Goal: Task Accomplishment & Management: Manage account settings

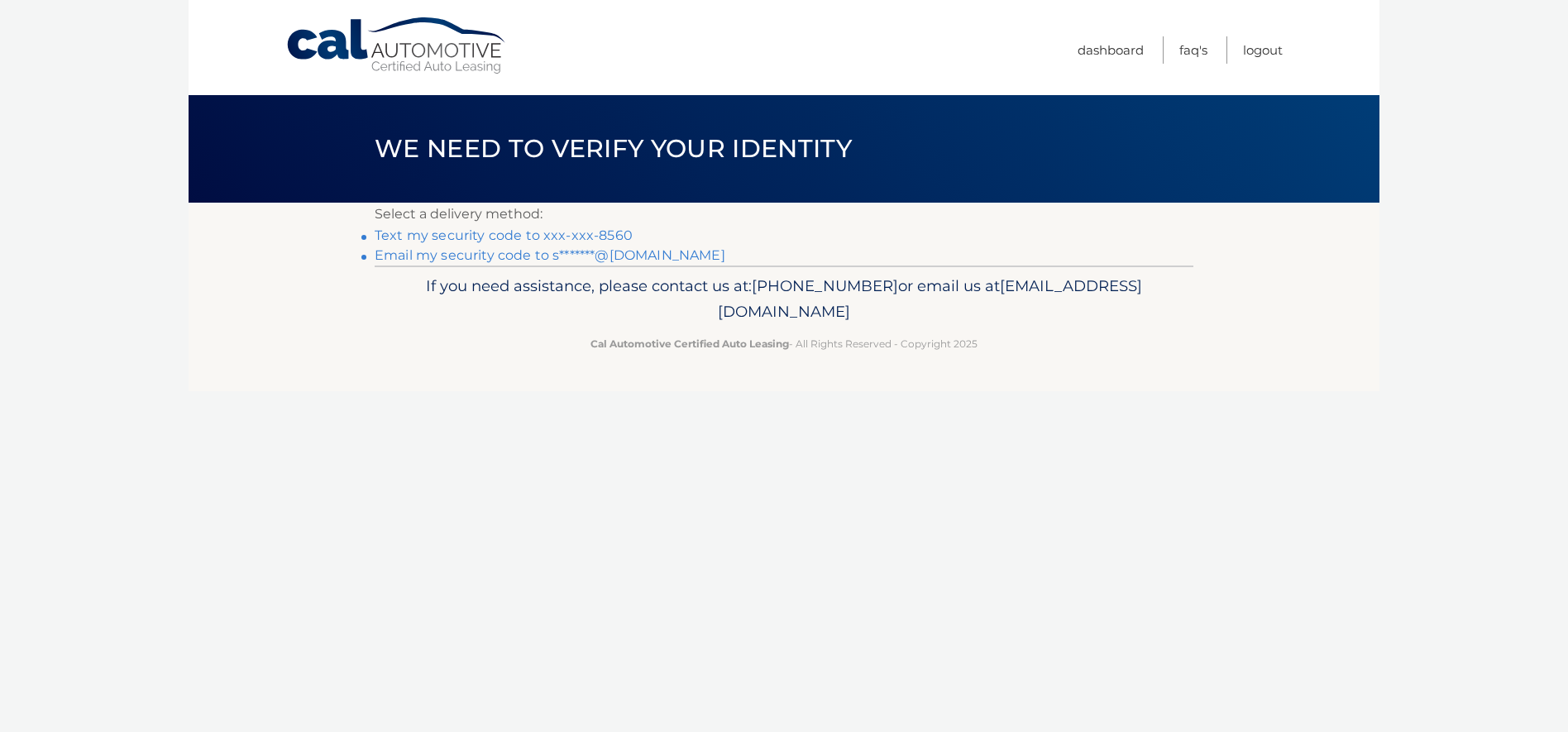
click at [580, 234] on link "Text my security code to xxx-xxx-8560" at bounding box center [503, 235] width 258 height 15
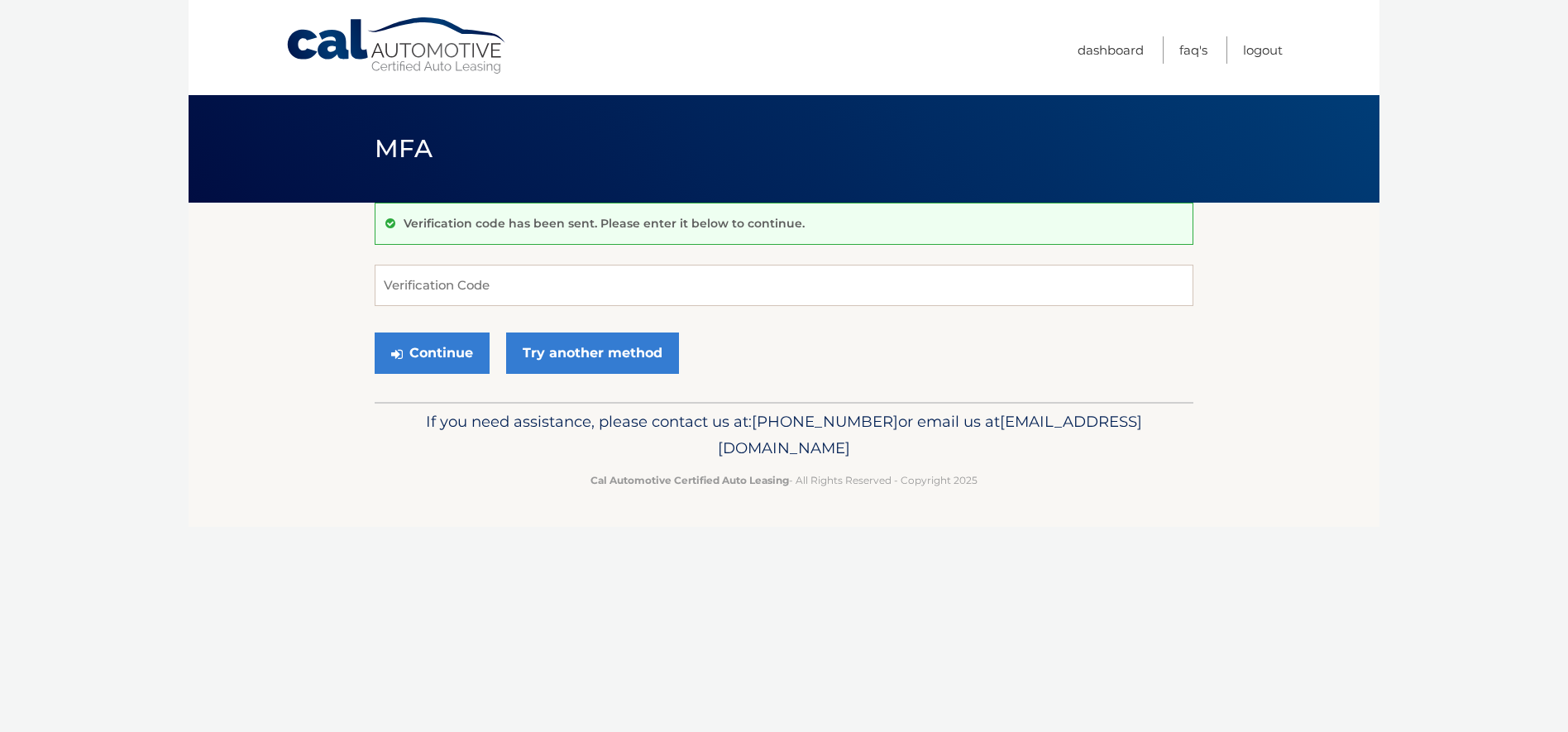
click at [525, 307] on form "Verification Code Continue Try another method" at bounding box center [784, 323] width 819 height 117
click at [528, 291] on input "Verification Code" at bounding box center [784, 285] width 819 height 41
type input "624127"
click at [375, 333] on button "Continue" at bounding box center [432, 353] width 115 height 41
click at [451, 349] on button "Continue" at bounding box center [432, 353] width 115 height 41
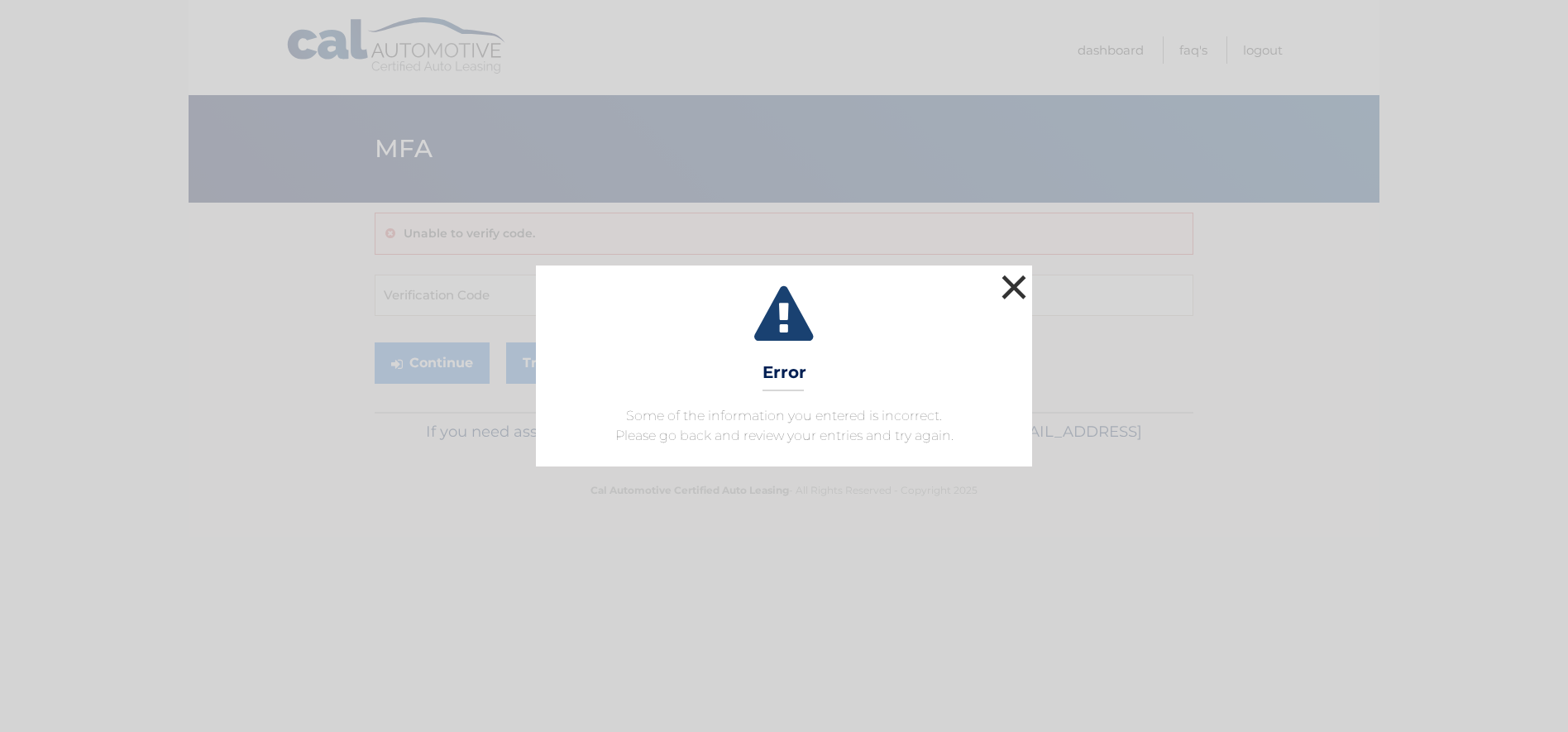
click at [1014, 291] on button "×" at bounding box center [1013, 287] width 33 height 33
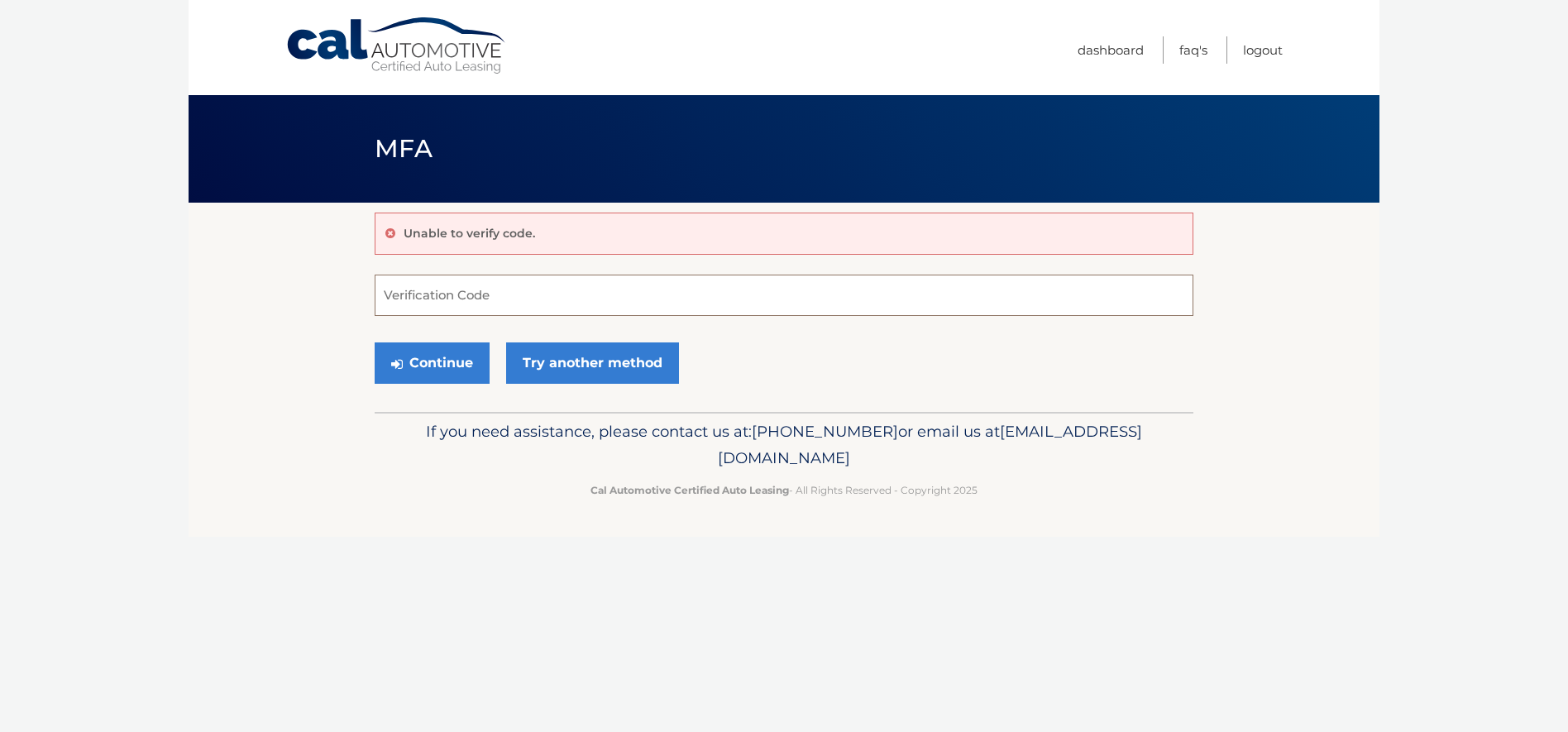
click at [572, 303] on input "Verification Code" at bounding box center [784, 295] width 819 height 41
type input "624127"
click at [469, 359] on button "Continue" at bounding box center [432, 362] width 115 height 41
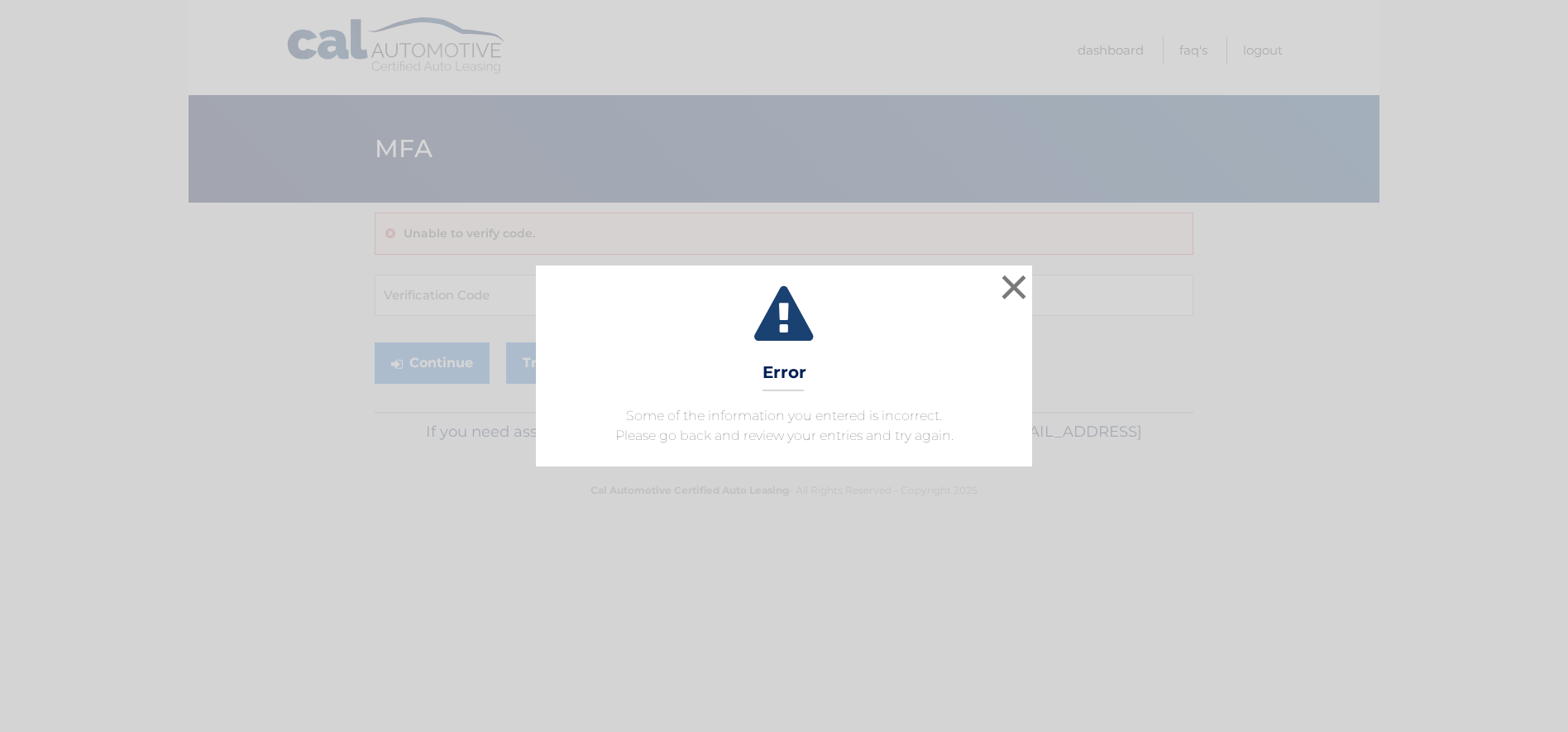
drag, startPoint x: 1033, startPoint y: 280, endPoint x: 1016, endPoint y: 280, distance: 17.0
click at [1033, 281] on div "× Error Some of the information you entered is incorrect. Please go back and re…" at bounding box center [784, 366] width 1555 height 200
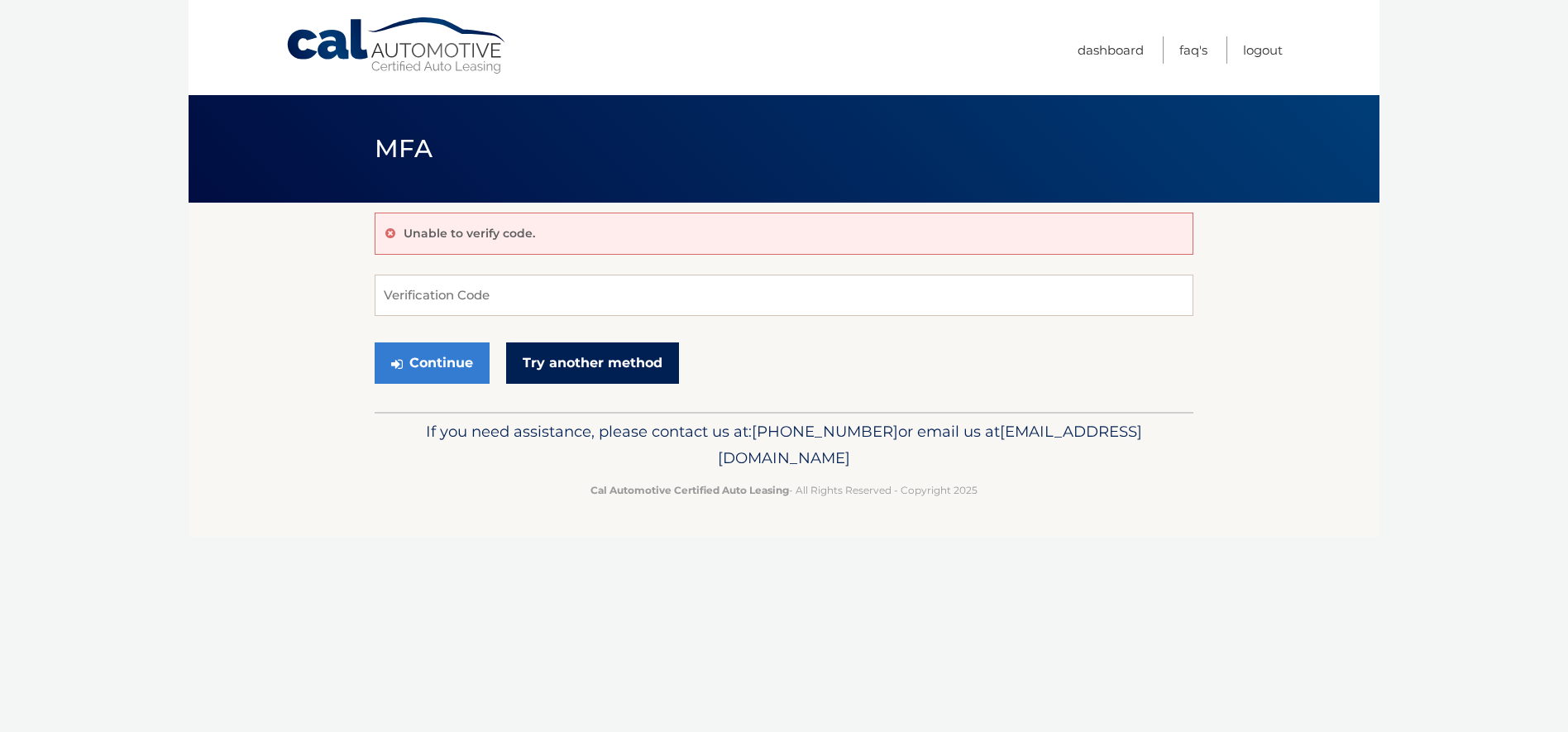
click at [565, 366] on link "Try another method" at bounding box center [592, 362] width 173 height 41
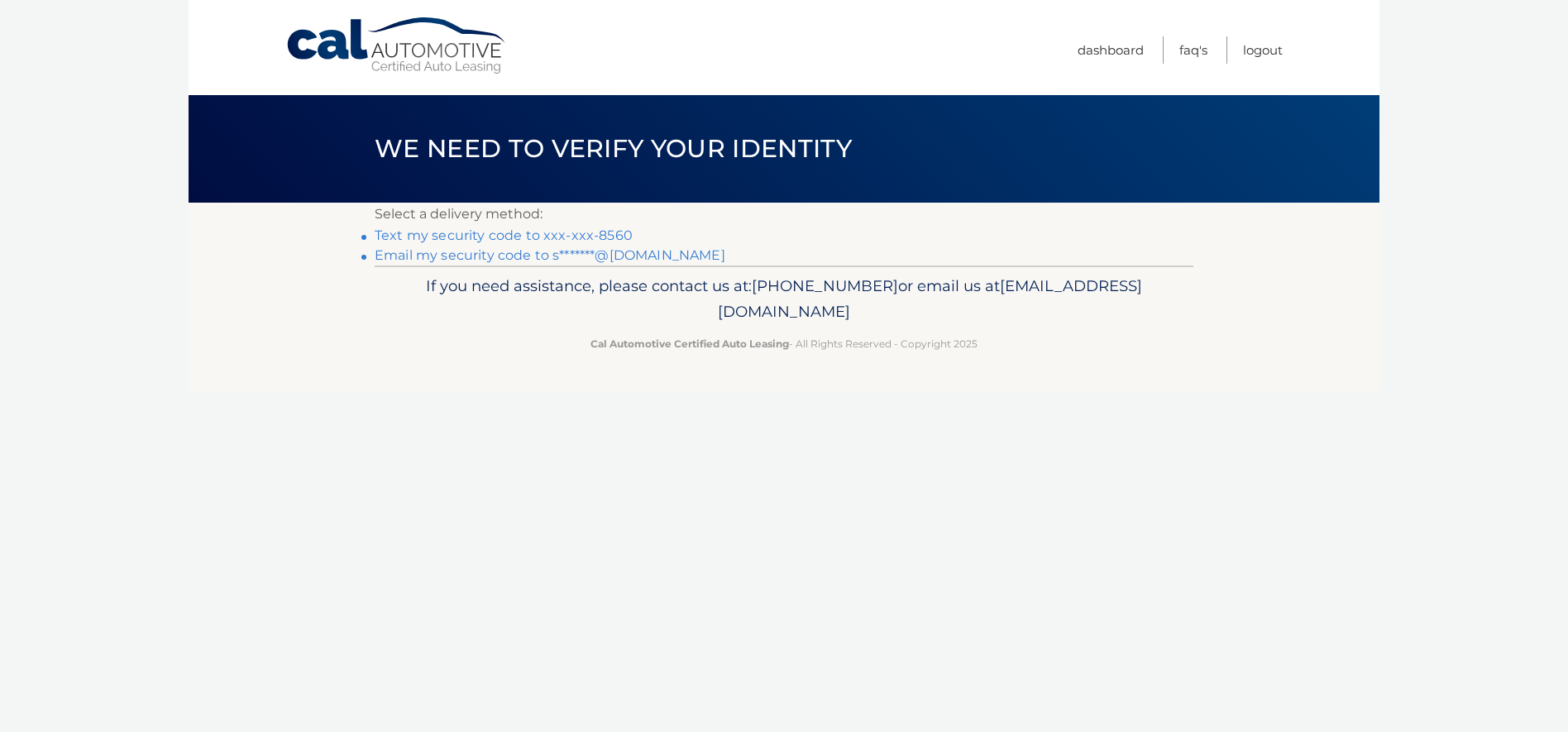
click at [497, 240] on link "Text my security code to xxx-xxx-8560" at bounding box center [503, 235] width 258 height 15
click at [1266, 53] on link "Logout" at bounding box center [1263, 50] width 40 height 28
click at [500, 237] on link "Text my security code to xxx-xxx-8560" at bounding box center [503, 235] width 258 height 15
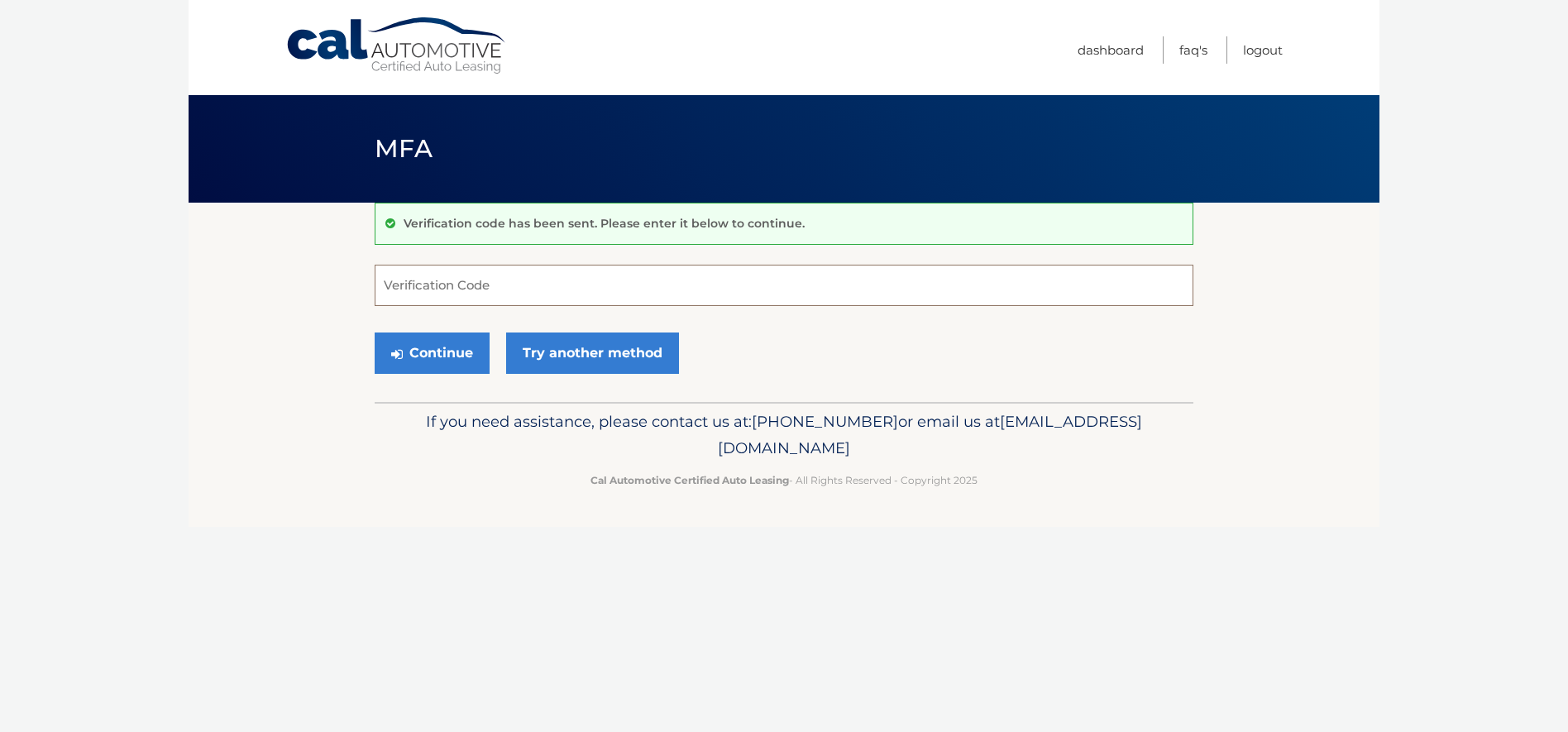
click at [435, 295] on input "Verification Code" at bounding box center [784, 285] width 819 height 41
type input "550494"
click at [428, 371] on button "Continue" at bounding box center [432, 353] width 115 height 41
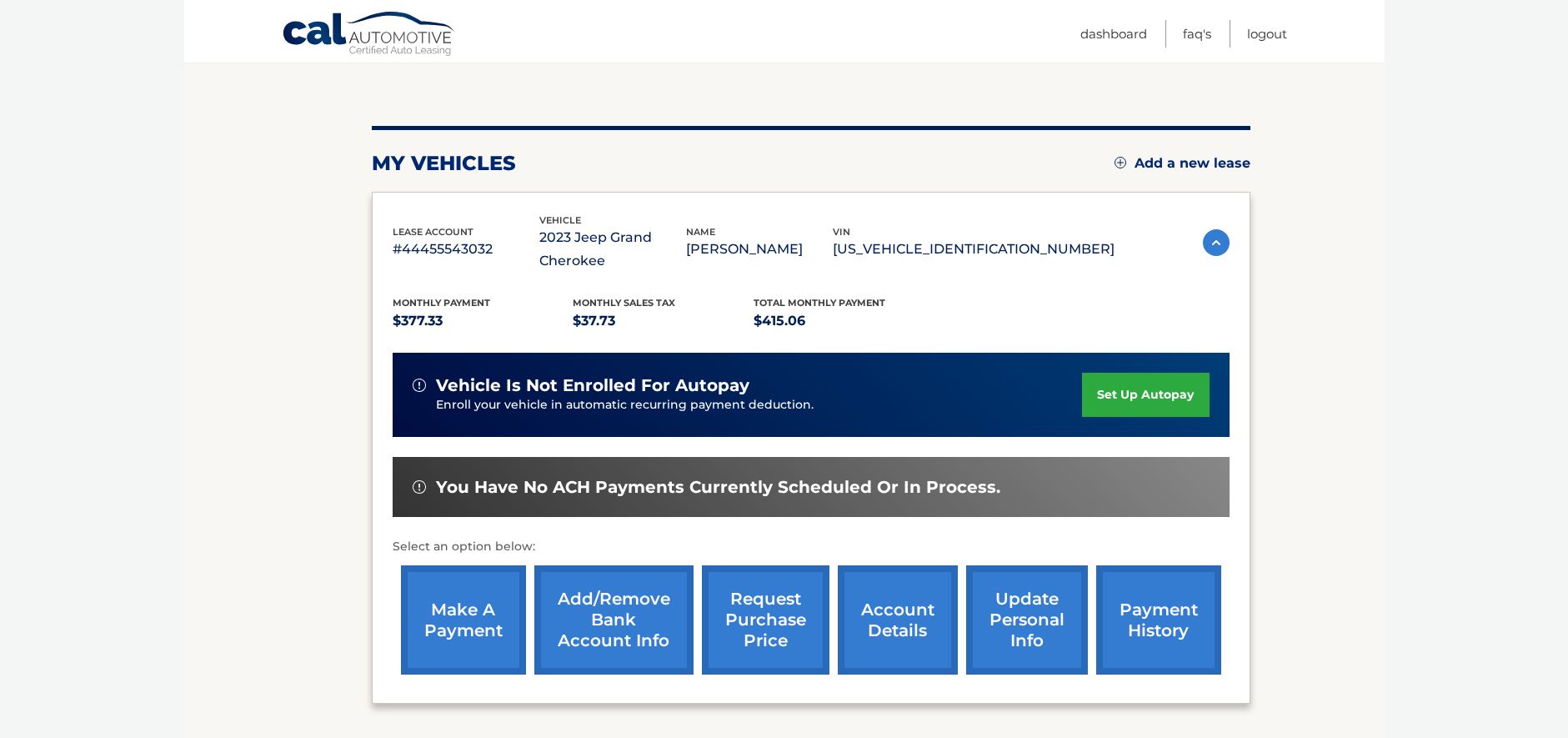
scroll to position [250, 0]
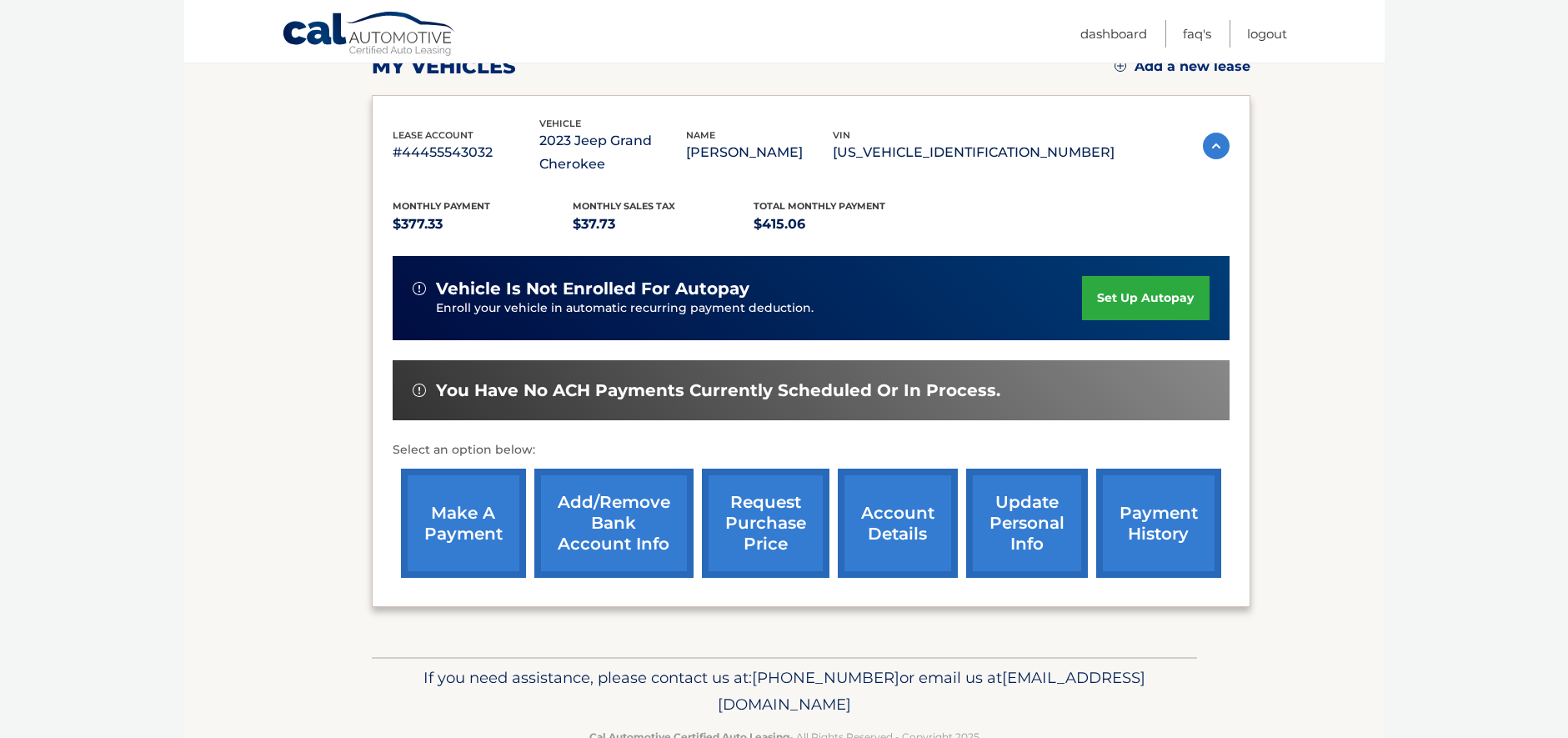
click at [885, 526] on link "account details" at bounding box center [897, 524] width 120 height 110
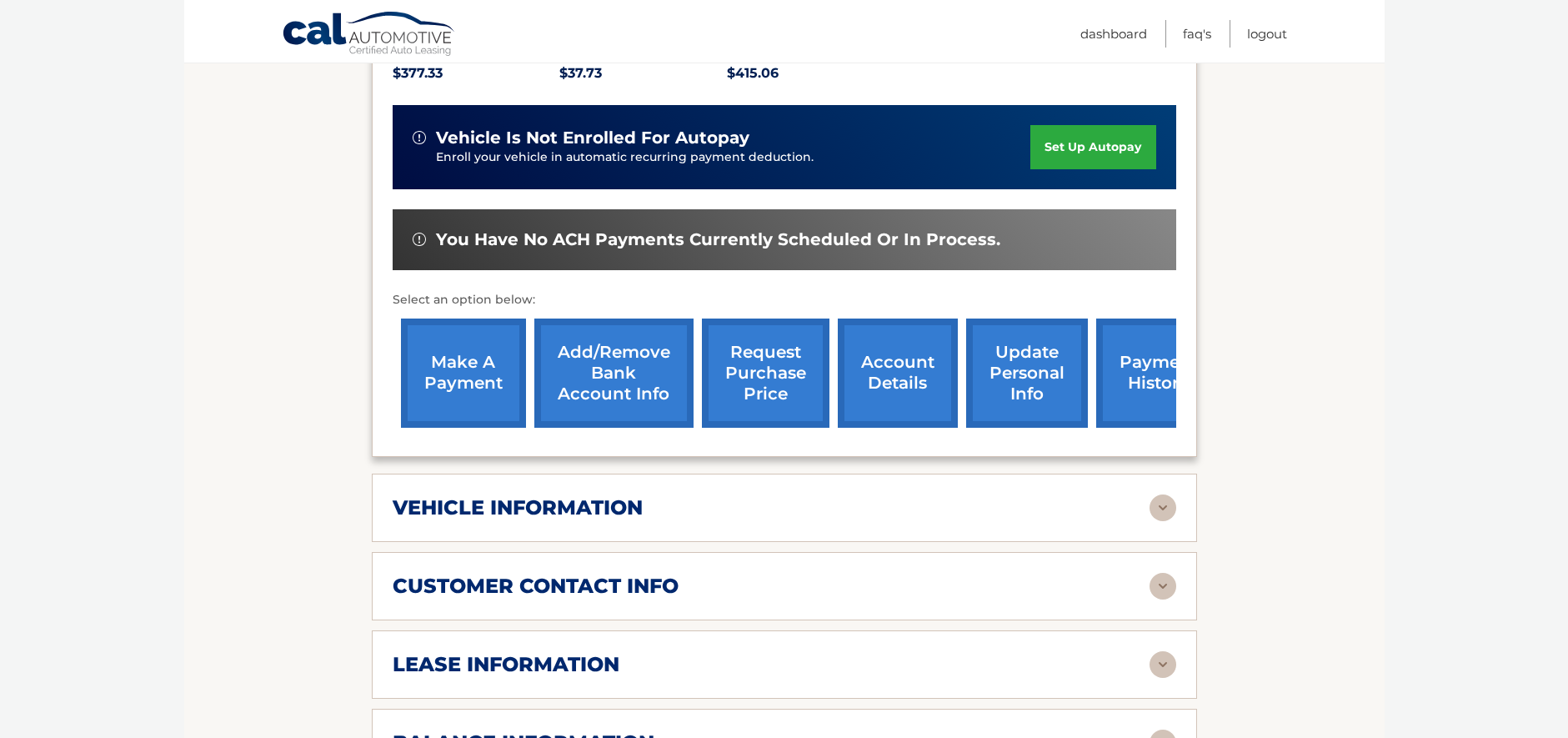
scroll to position [583, 0]
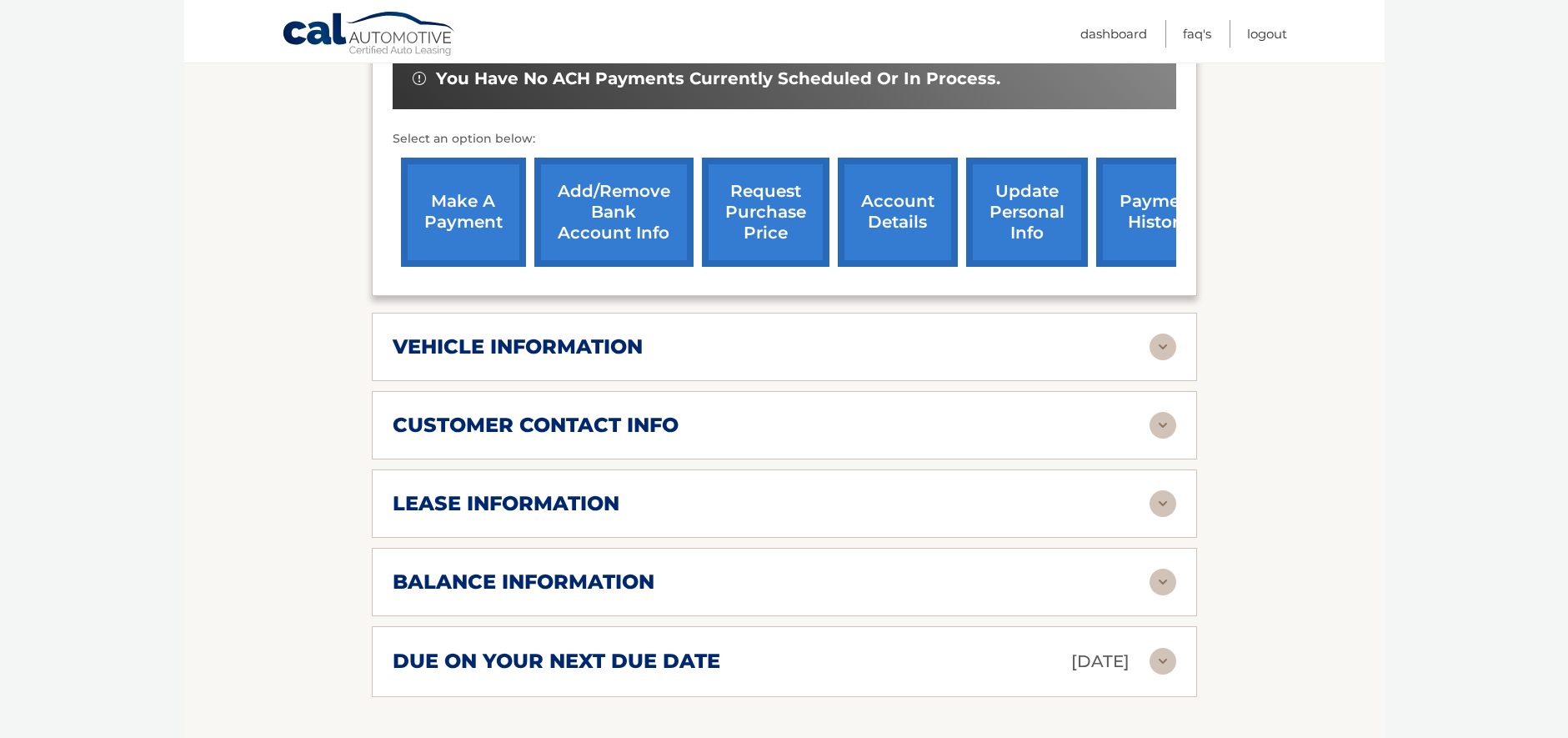
click at [1153, 346] on img at bounding box center [1163, 347] width 27 height 27
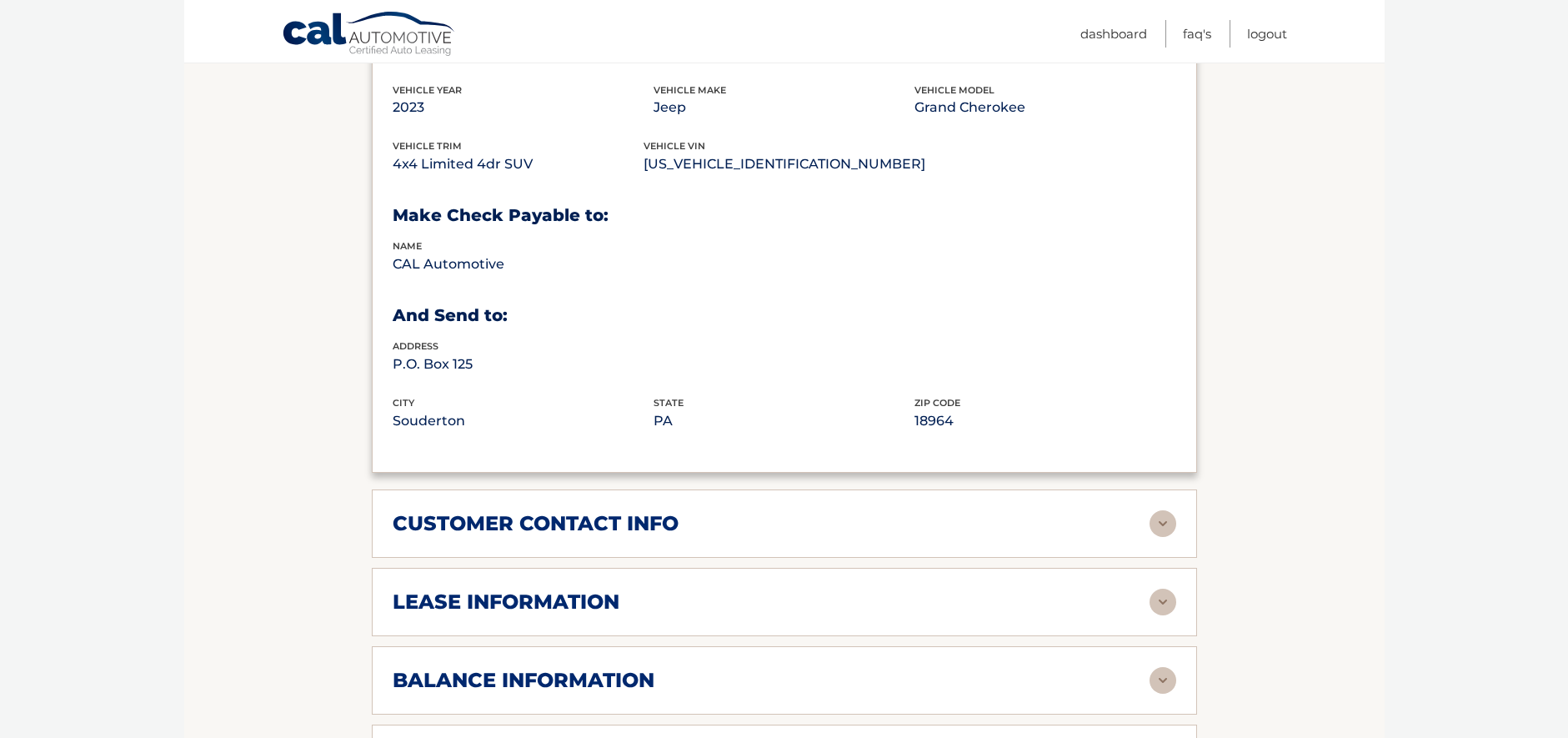
scroll to position [917, 0]
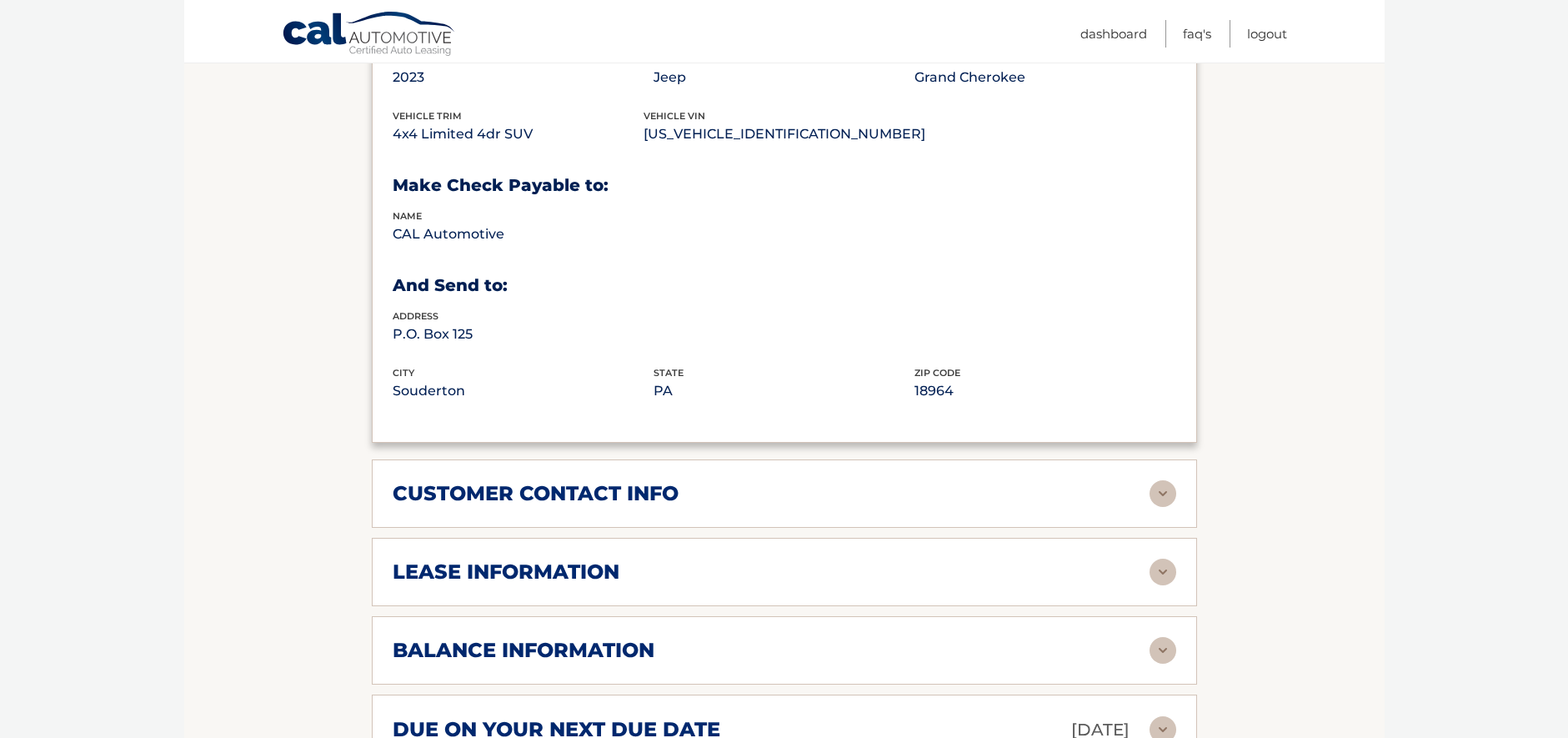
click at [1153, 563] on img at bounding box center [1163, 572] width 27 height 27
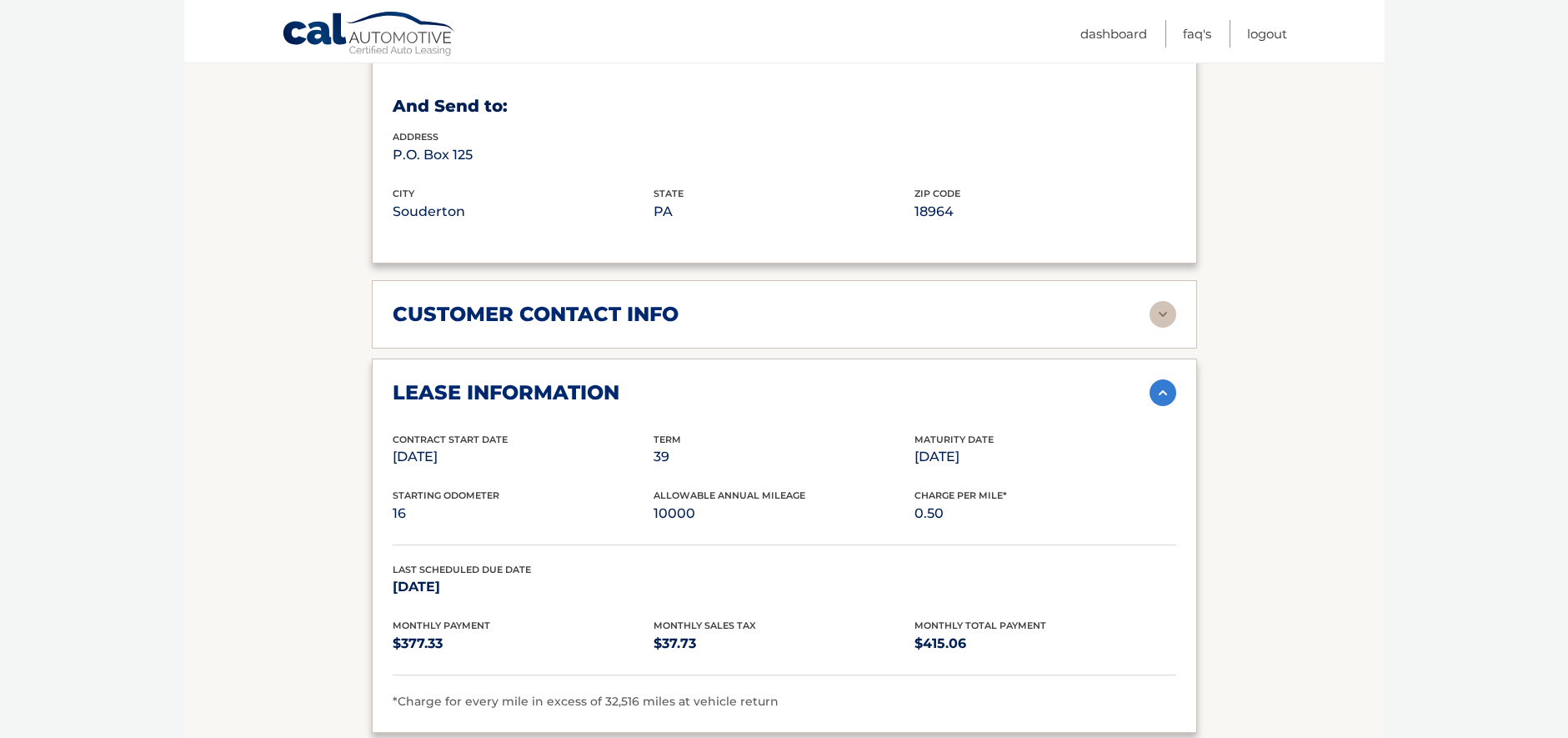
scroll to position [1334, 0]
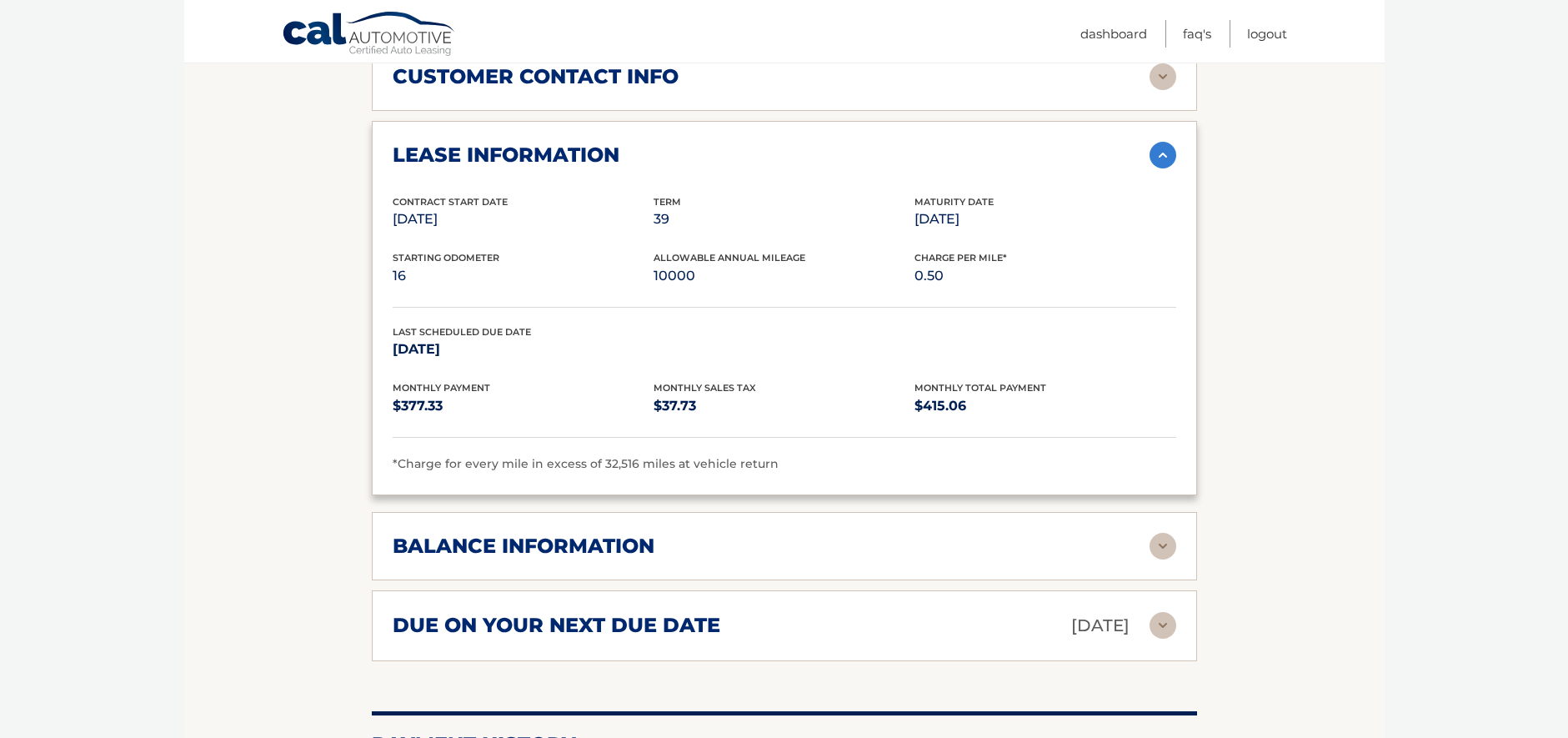
click at [1163, 550] on img at bounding box center [1163, 546] width 27 height 27
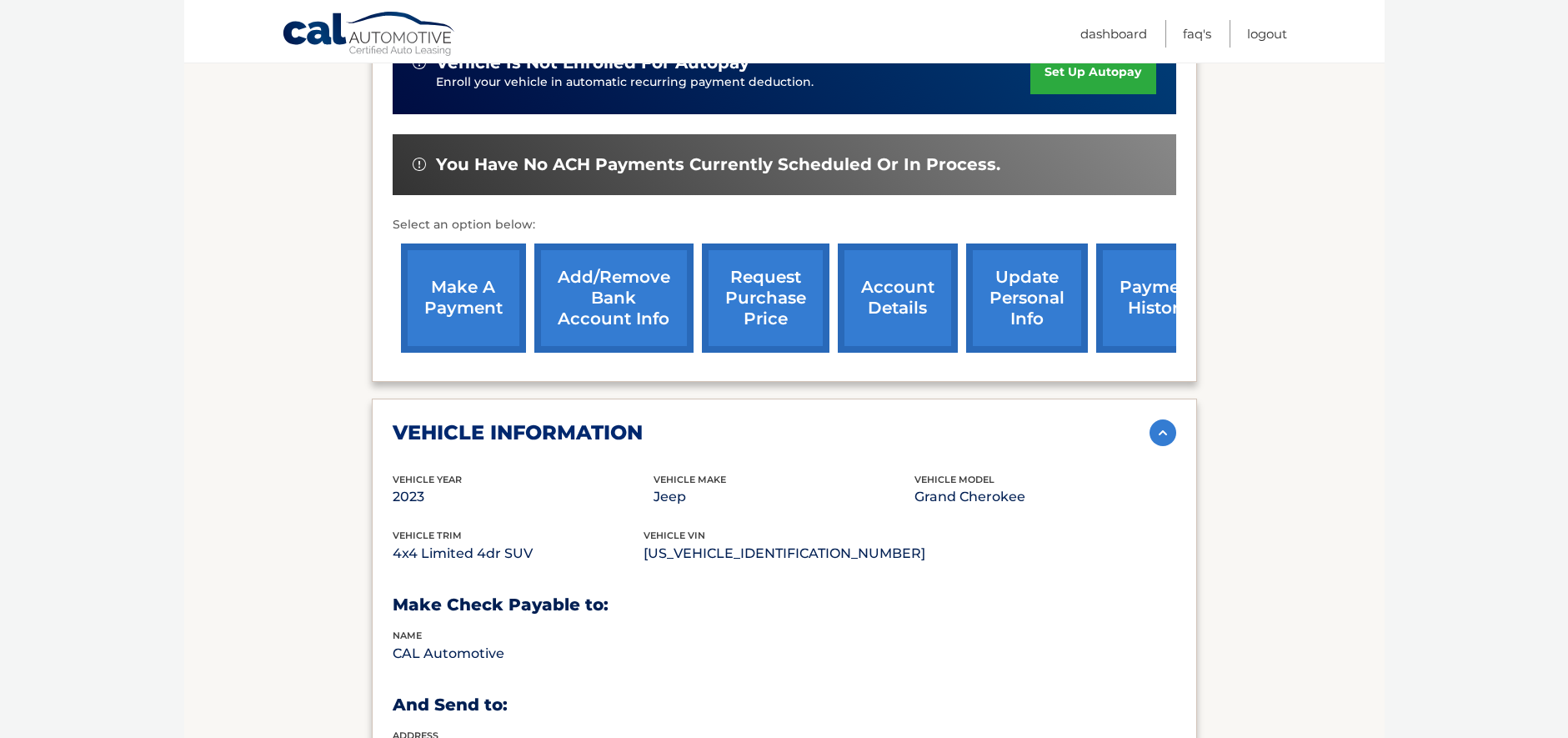
scroll to position [443, 0]
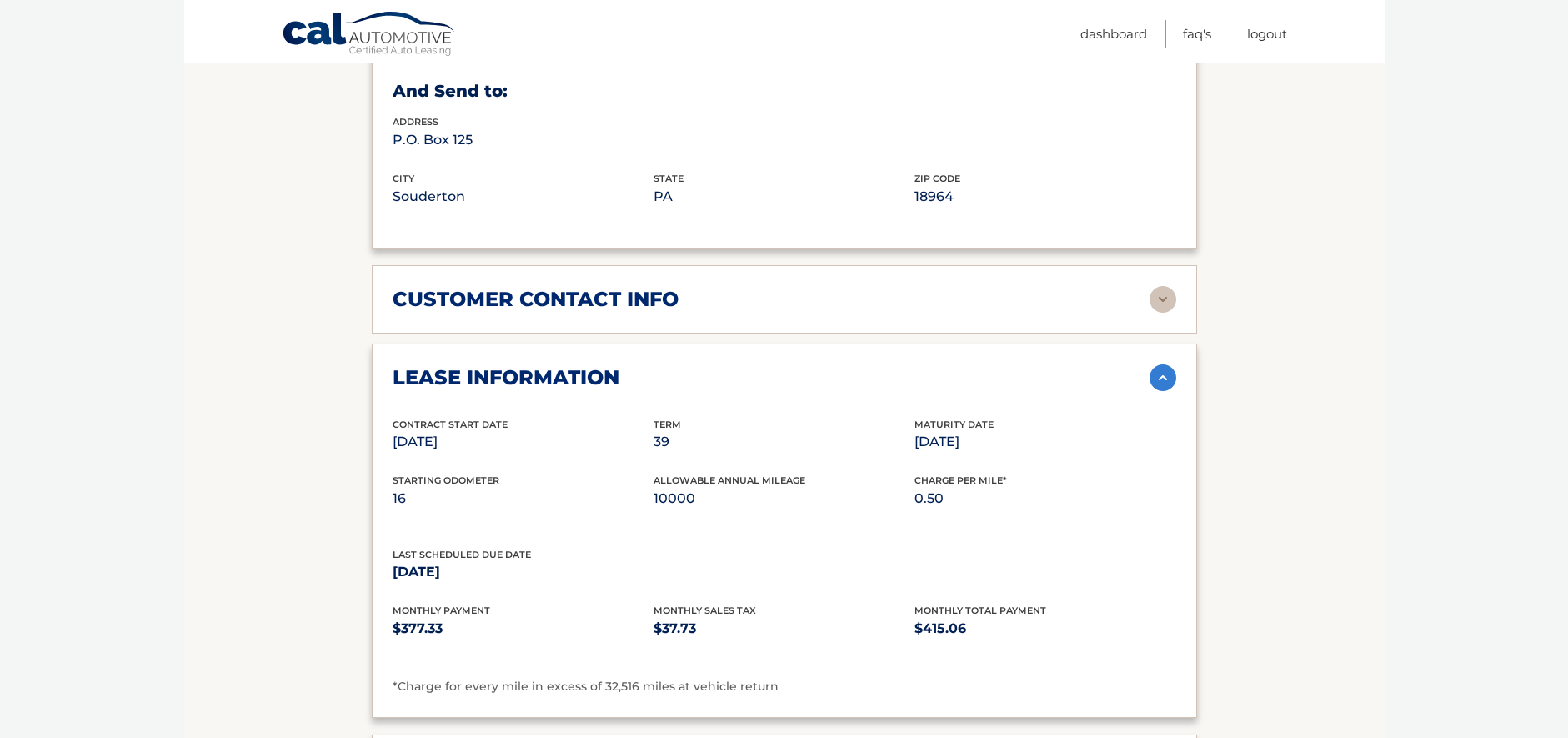
scroll to position [1276, 0]
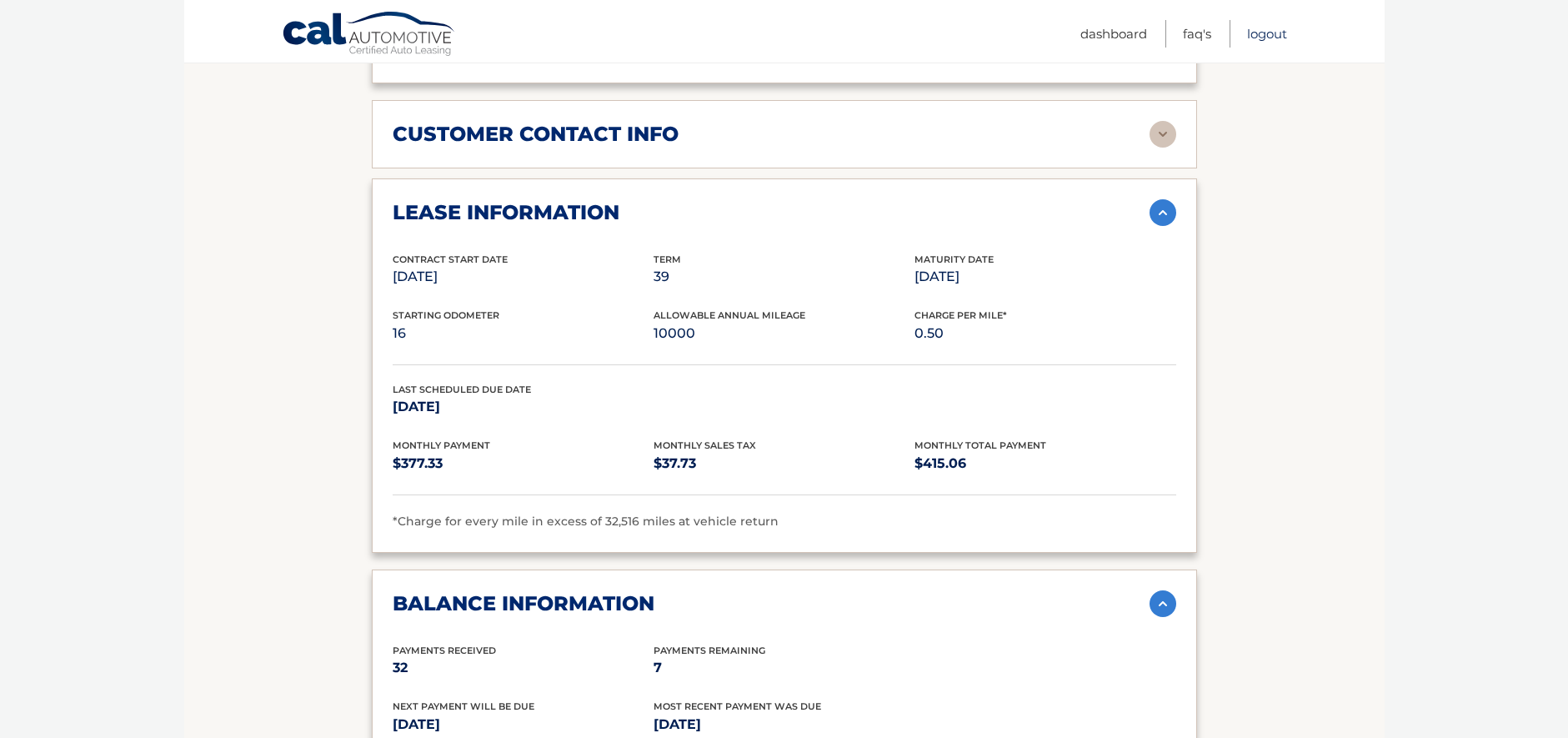
click at [1256, 37] on link "Logout" at bounding box center [1267, 34] width 40 height 28
